Goal: Task Accomplishment & Management: Complete application form

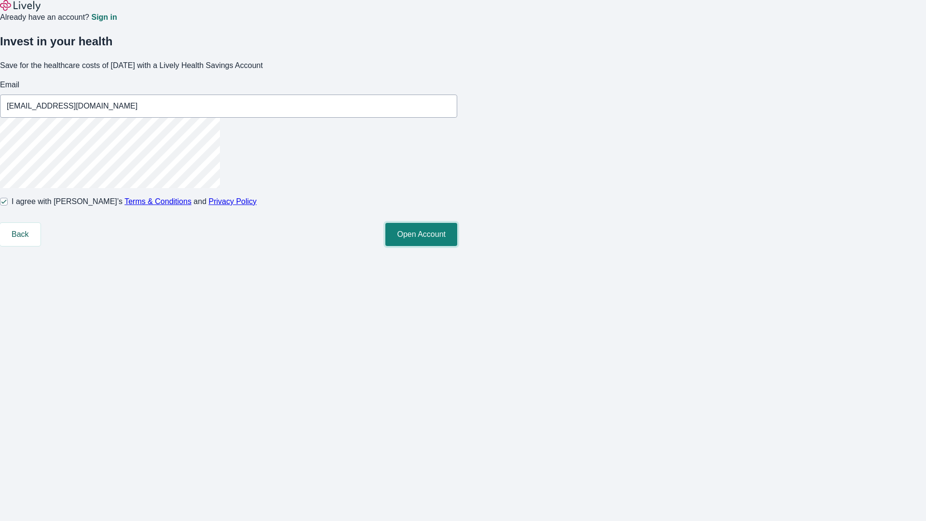
click at [457, 246] on button "Open Account" at bounding box center [421, 234] width 72 height 23
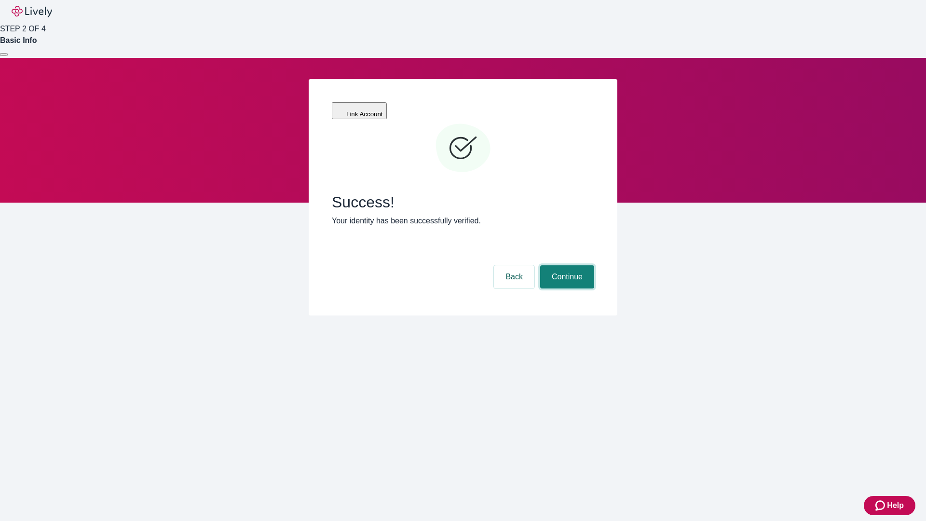
click at [566, 265] on button "Continue" at bounding box center [567, 276] width 54 height 23
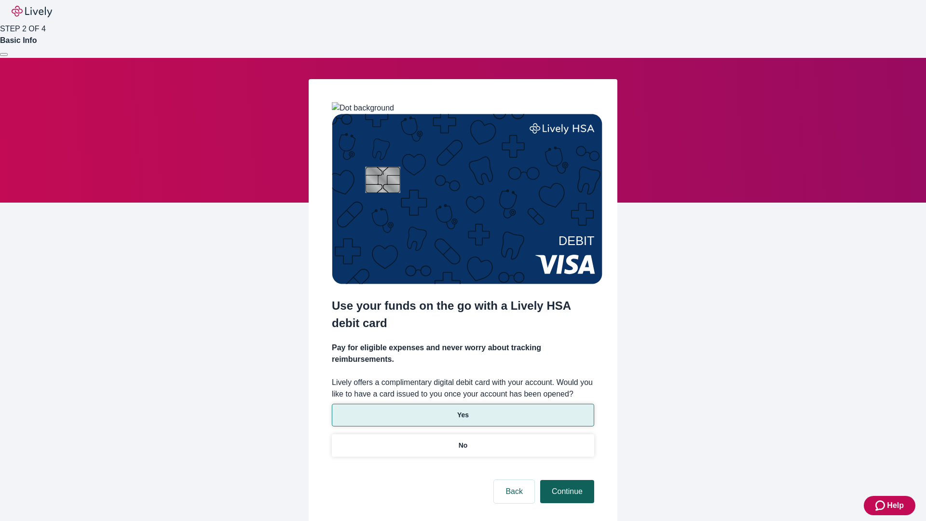
click at [462, 410] on p "Yes" at bounding box center [463, 415] width 12 height 10
click at [566, 480] on button "Continue" at bounding box center [567, 491] width 54 height 23
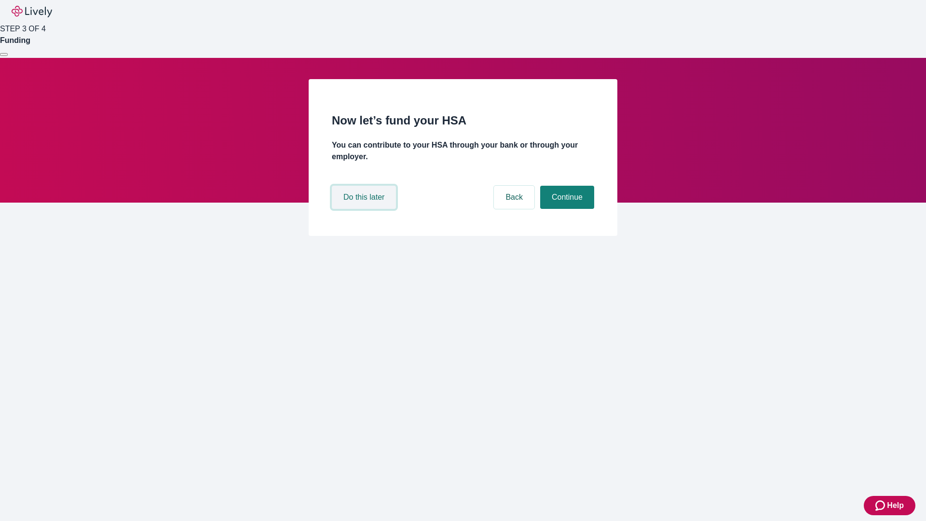
click at [365, 209] on button "Do this later" at bounding box center [364, 197] width 64 height 23
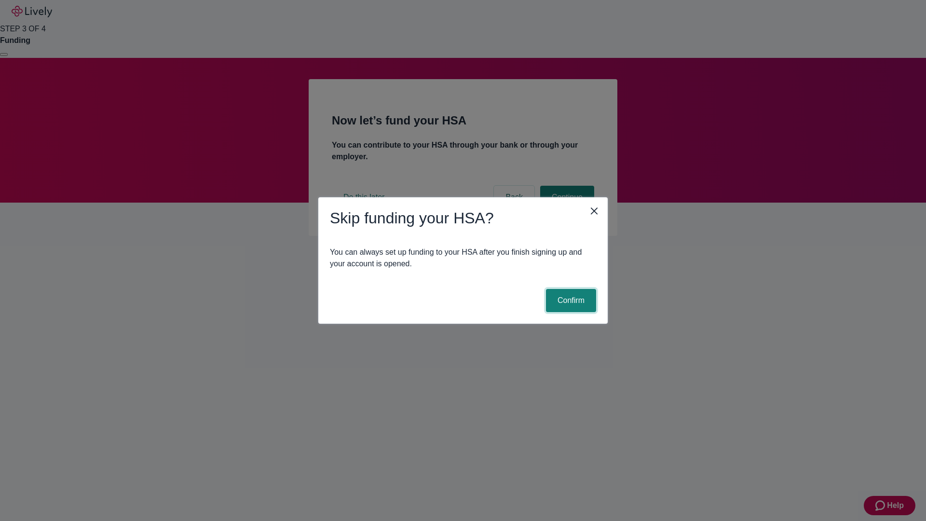
click at [570, 300] on button "Confirm" at bounding box center [571, 300] width 50 height 23
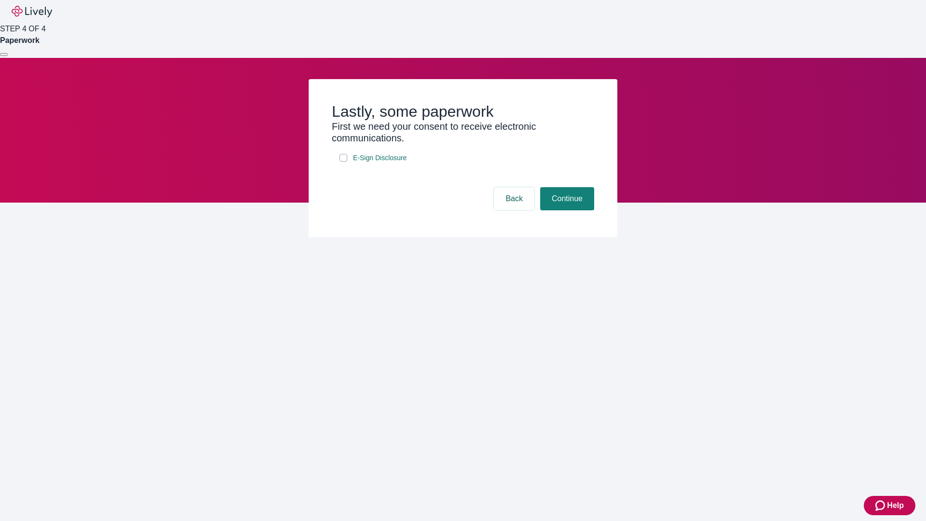
click at [343, 162] on input "E-Sign Disclosure" at bounding box center [343, 158] width 8 height 8
checkbox input "true"
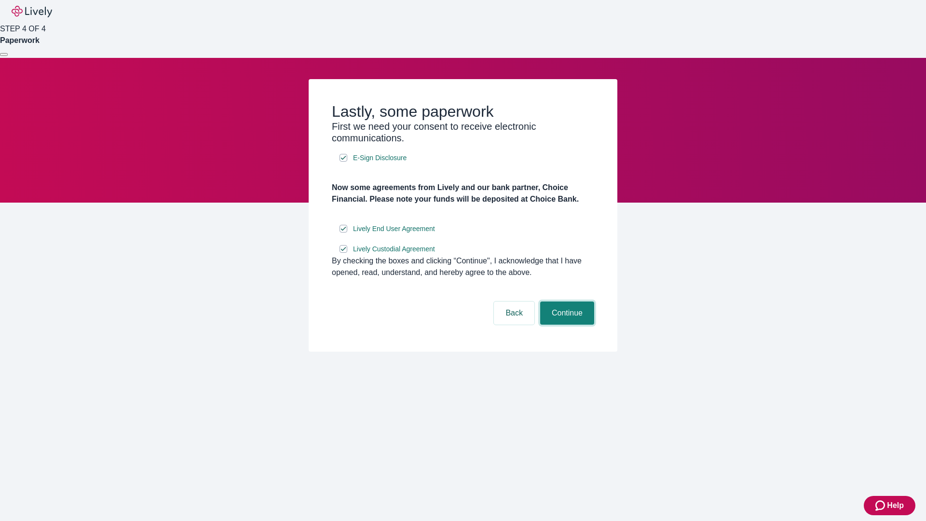
click at [566, 325] on button "Continue" at bounding box center [567, 312] width 54 height 23
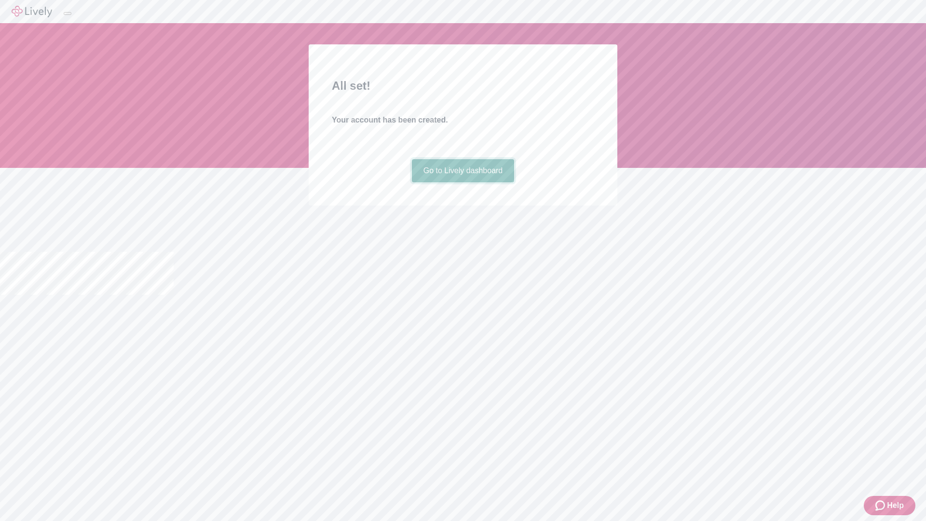
click at [462, 182] on link "Go to Lively dashboard" at bounding box center [463, 170] width 103 height 23
